Goal: Transaction & Acquisition: Book appointment/travel/reservation

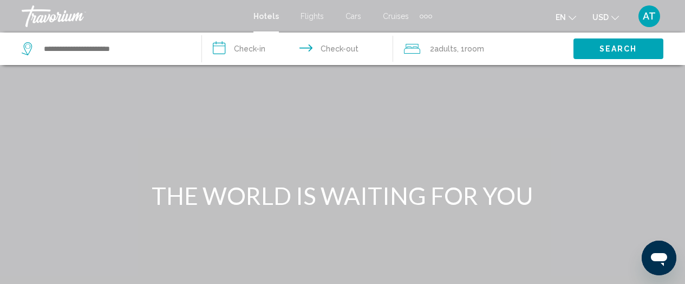
click at [311, 15] on span "Flights" at bounding box center [312, 16] width 23 height 9
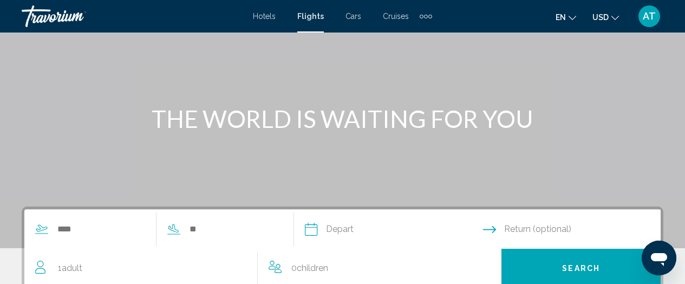
scroll to position [217, 0]
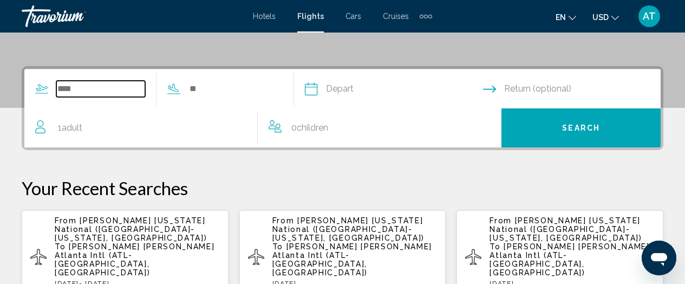
click at [117, 87] on input "Search widget" at bounding box center [100, 89] width 89 height 16
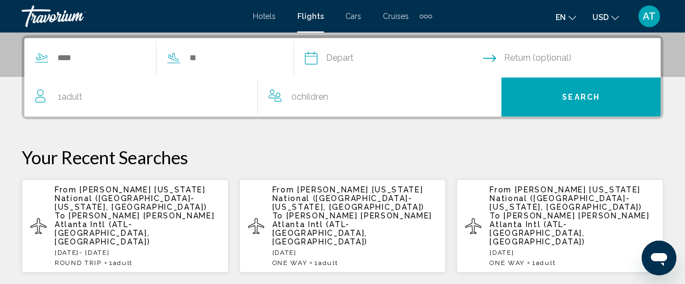
click at [117, 214] on p "From [PERSON_NAME] [US_STATE] National ([GEOGRAPHIC_DATA]-[US_STATE], [GEOGRAPH…" at bounding box center [137, 215] width 165 height 61
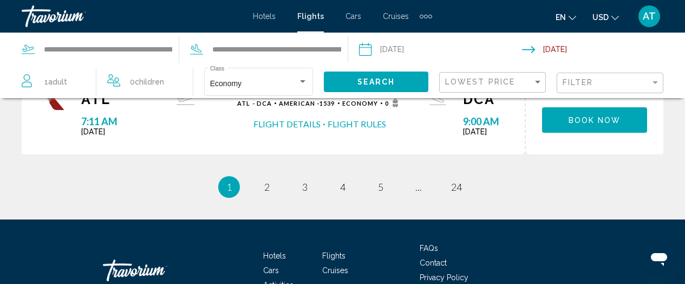
scroll to position [1139, 0]
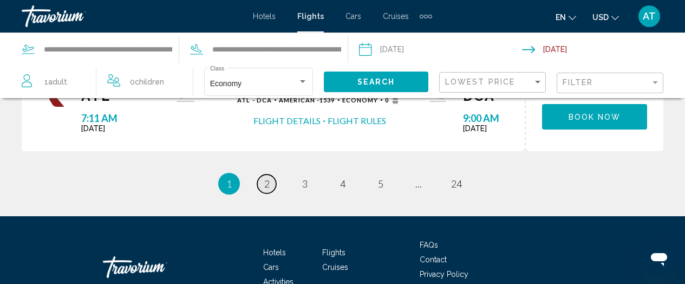
click at [266, 185] on span "2" at bounding box center [266, 184] width 5 height 12
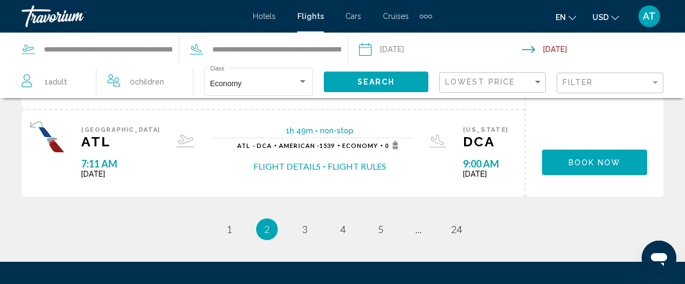
scroll to position [1193, 0]
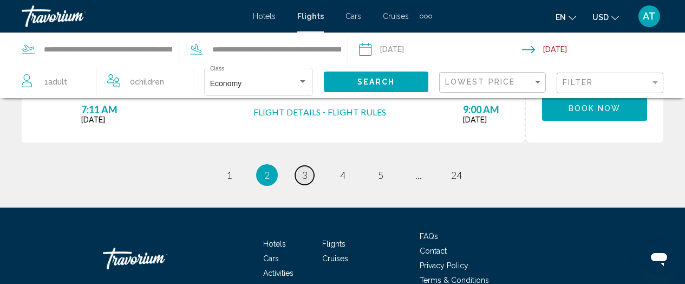
click at [303, 172] on span "3" at bounding box center [304, 175] width 5 height 12
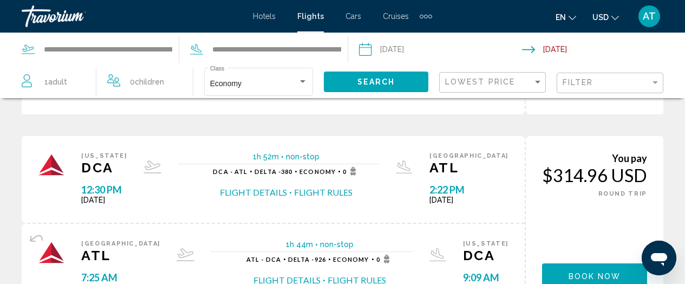
scroll to position [651, 0]
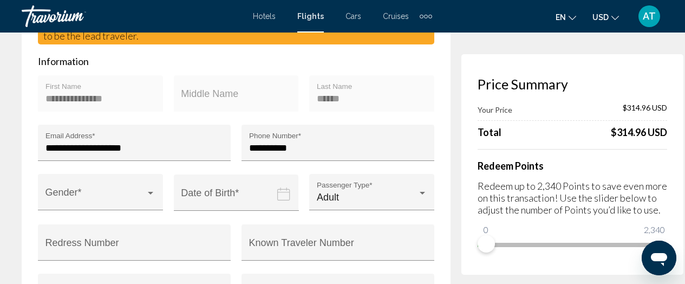
scroll to position [162, 0]
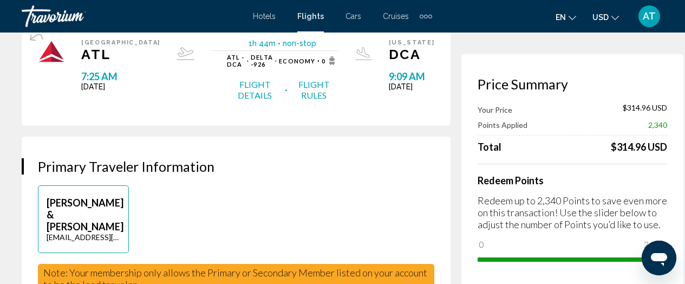
drag, startPoint x: 472, startPoint y: 245, endPoint x: 679, endPoint y: 255, distance: 207.6
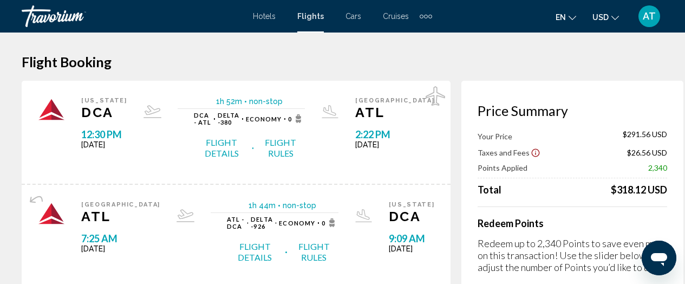
scroll to position [54, 0]
